Goal: Navigation & Orientation: Go to known website

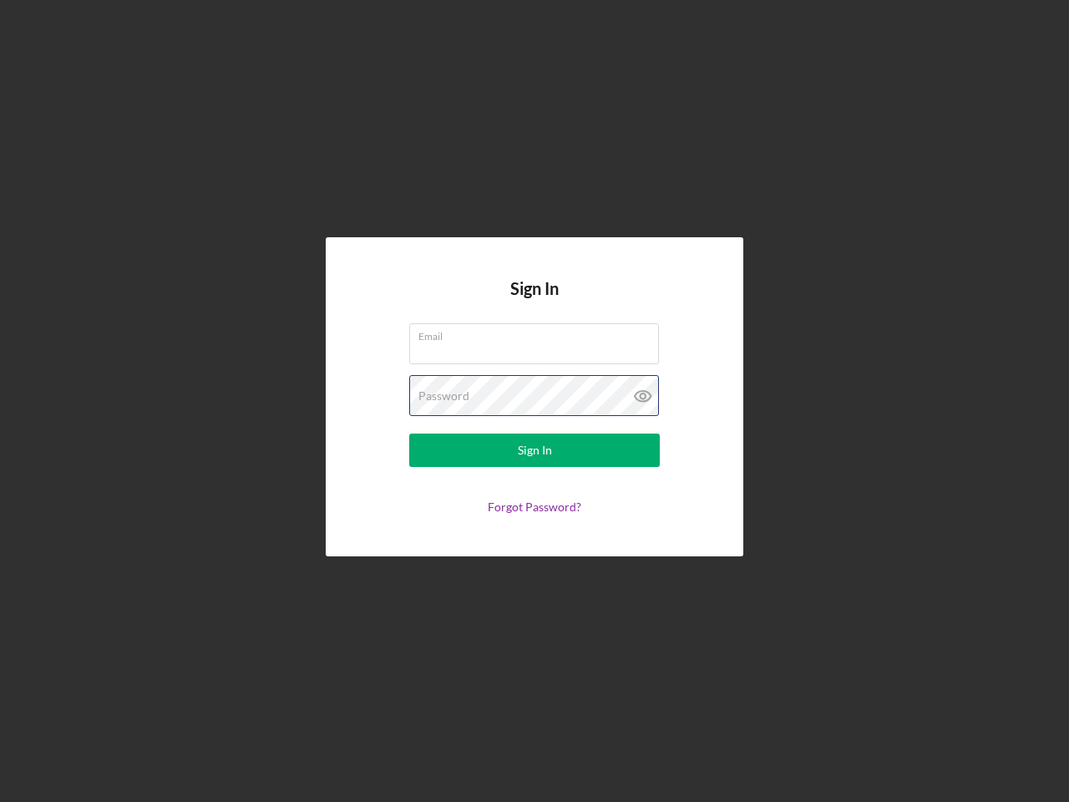
click at [535, 401] on div "Password" at bounding box center [534, 396] width 251 height 42
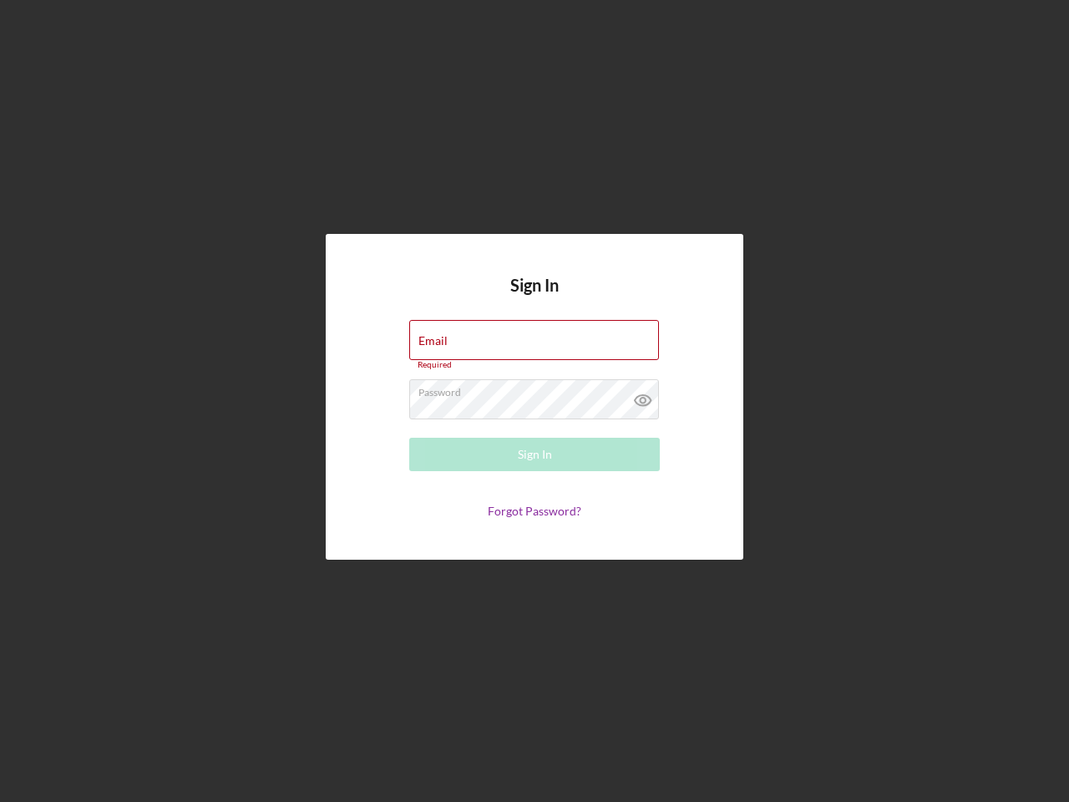
click at [643, 396] on icon at bounding box center [643, 400] width 42 height 42
